Goal: Download file/media

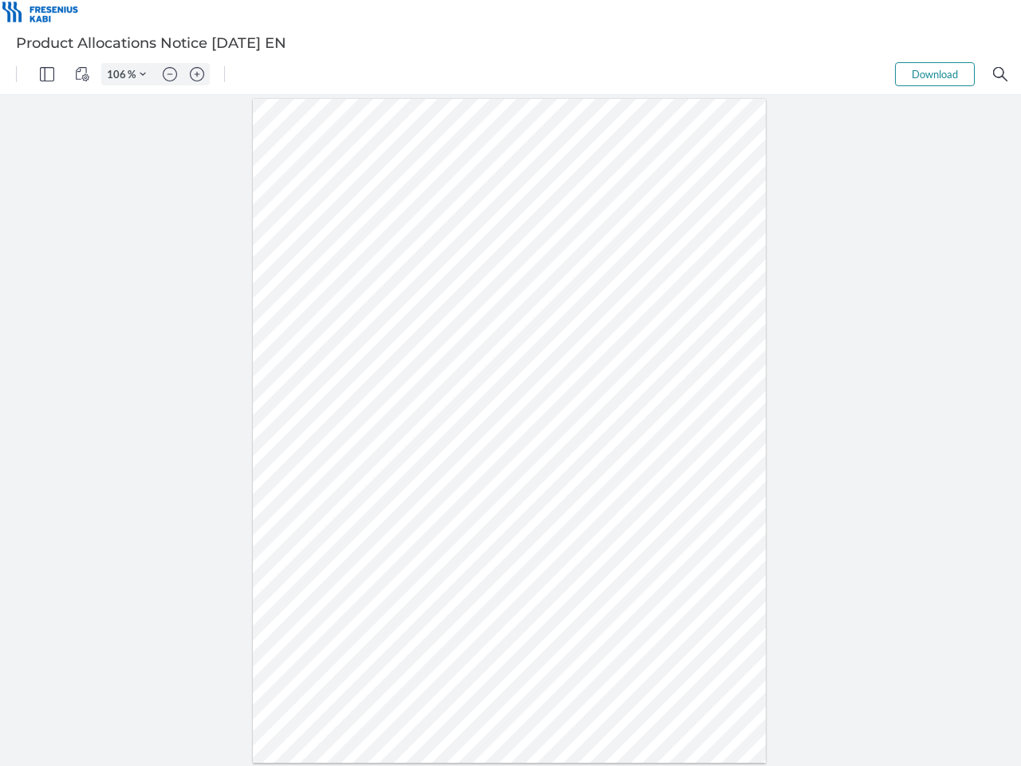
click at [47, 74] on img "Panel" at bounding box center [47, 74] width 14 height 14
click at [82, 74] on img "View Controls" at bounding box center [82, 74] width 14 height 14
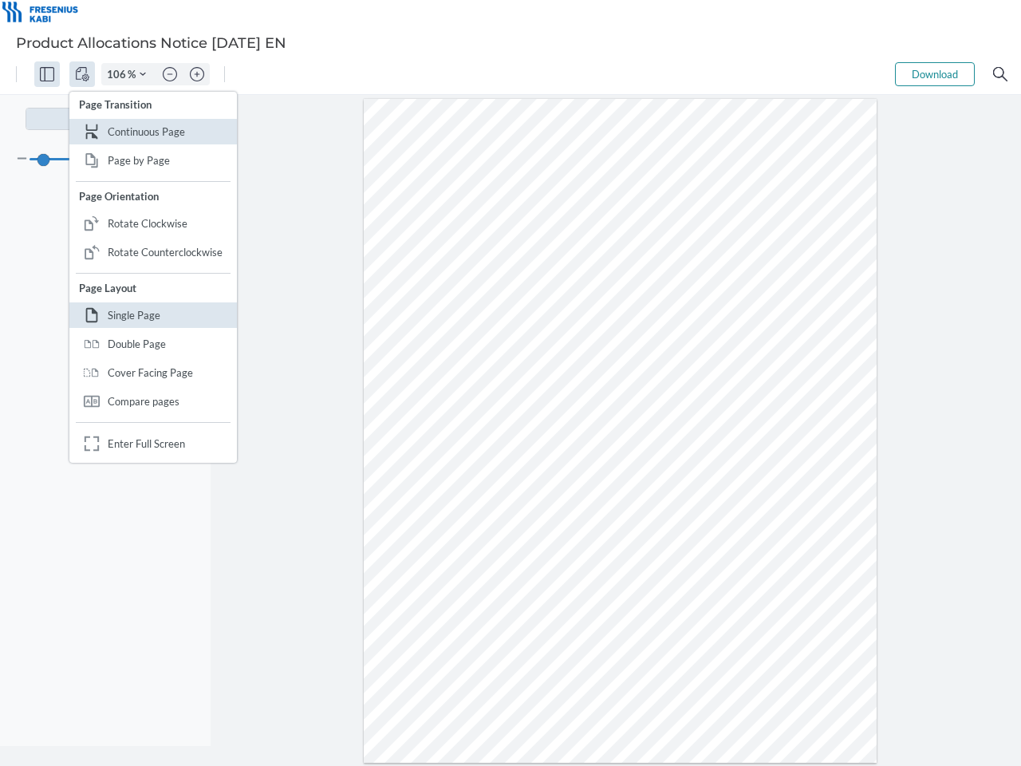
click at [119, 74] on input "106" at bounding box center [115, 74] width 26 height 14
click at [143, 74] on img "Zoom Controls" at bounding box center [143, 74] width 6 height 6
click at [170, 74] on img "Zoom out" at bounding box center [170, 74] width 14 height 14
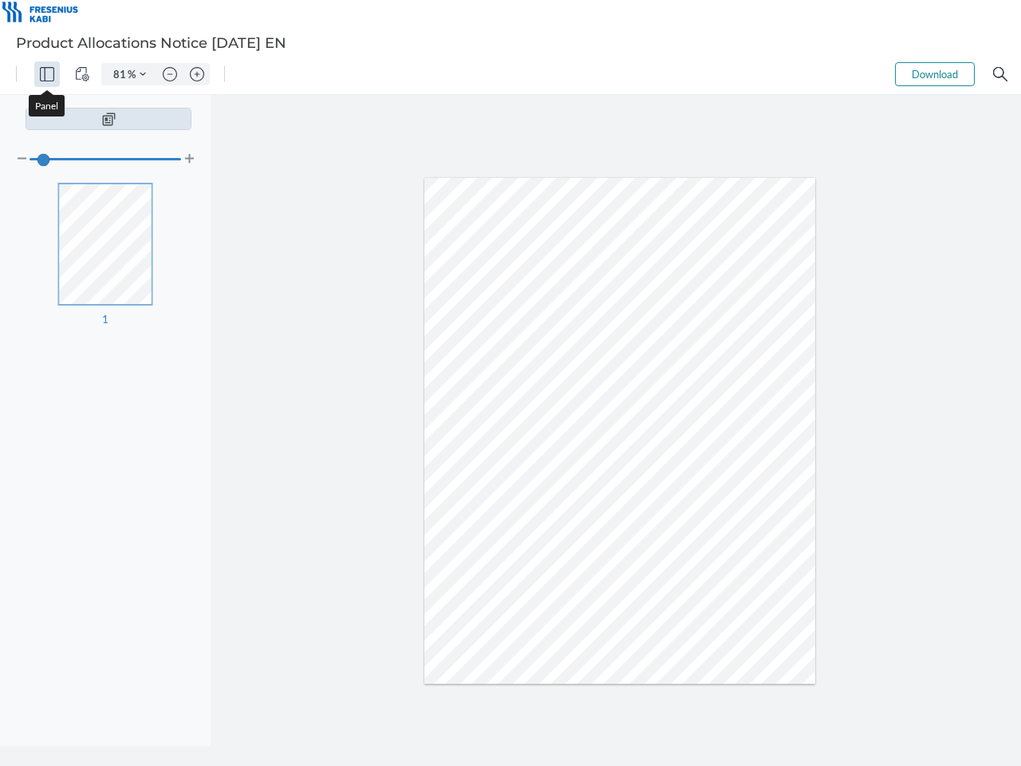
click at [197, 74] on img "Zoom in" at bounding box center [197, 74] width 14 height 14
type input "106"
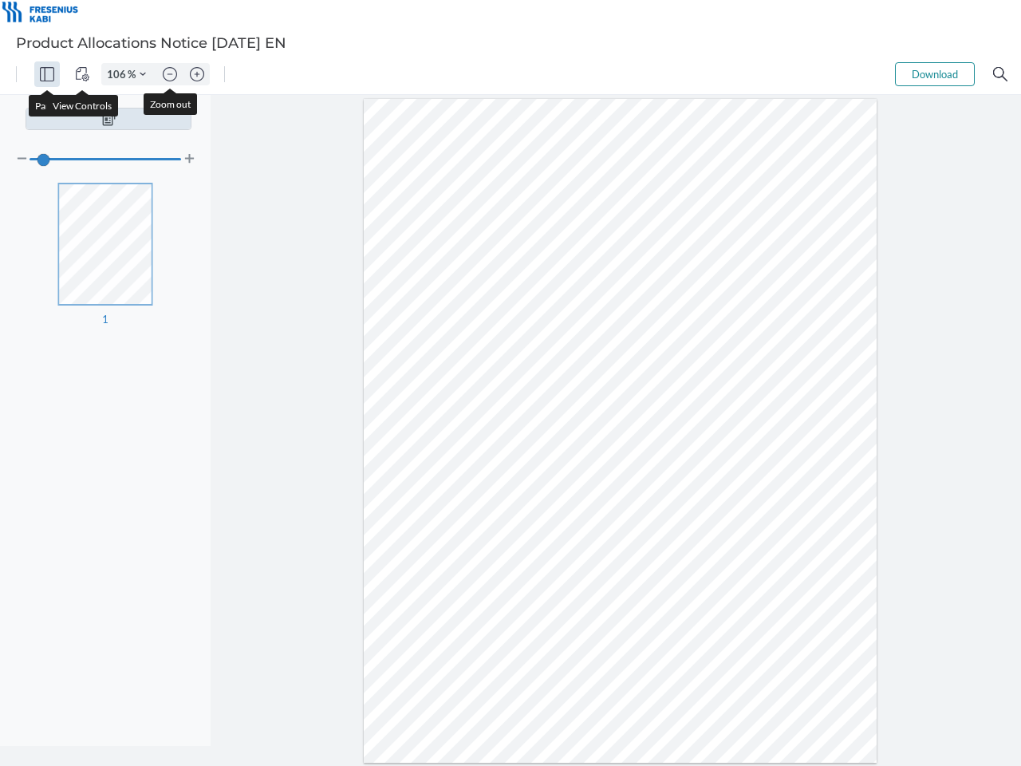
click at [935, 74] on button "Download" at bounding box center [935, 74] width 80 height 24
click at [1001, 74] on img "Search" at bounding box center [1000, 74] width 14 height 14
